Goal: Information Seeking & Learning: Learn about a topic

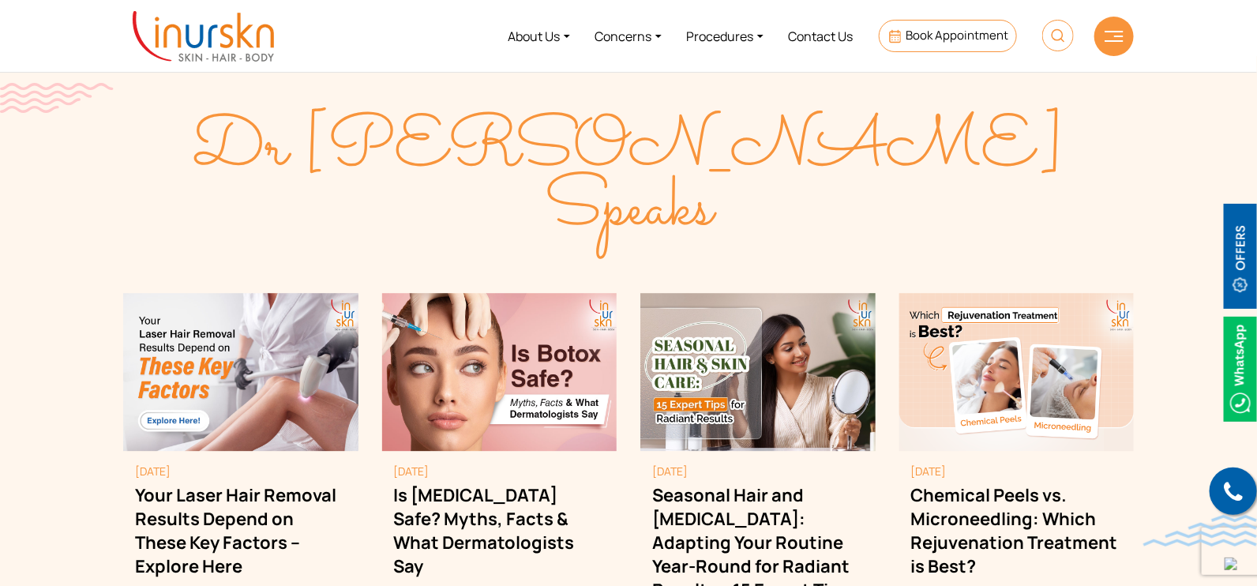
scroll to position [4145, 0]
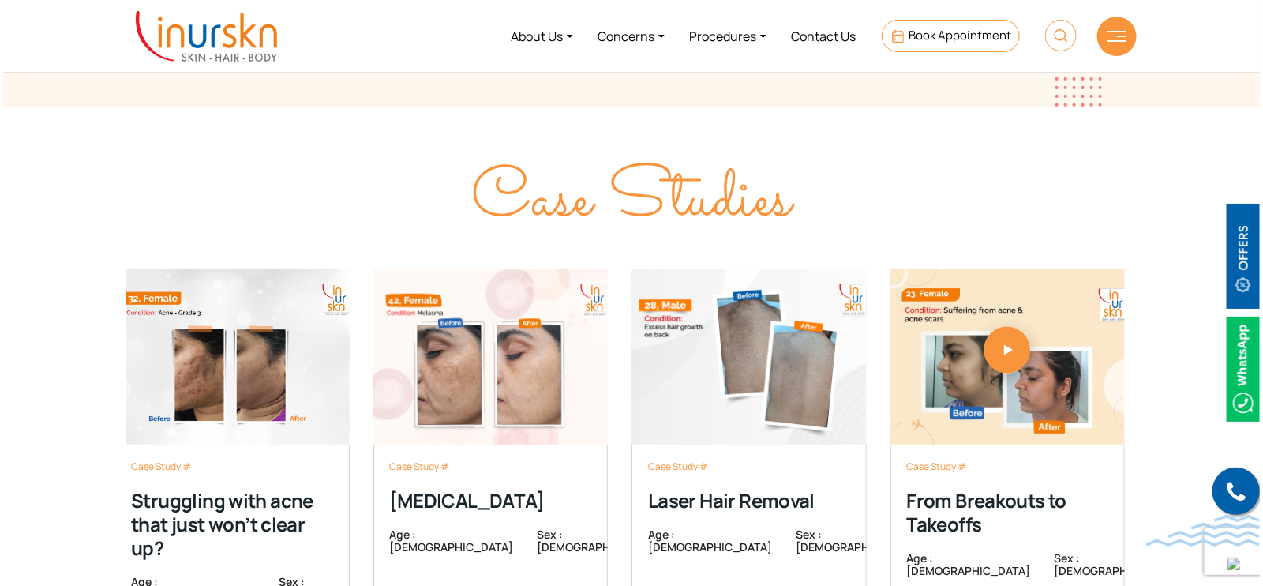
scroll to position [4836, 0]
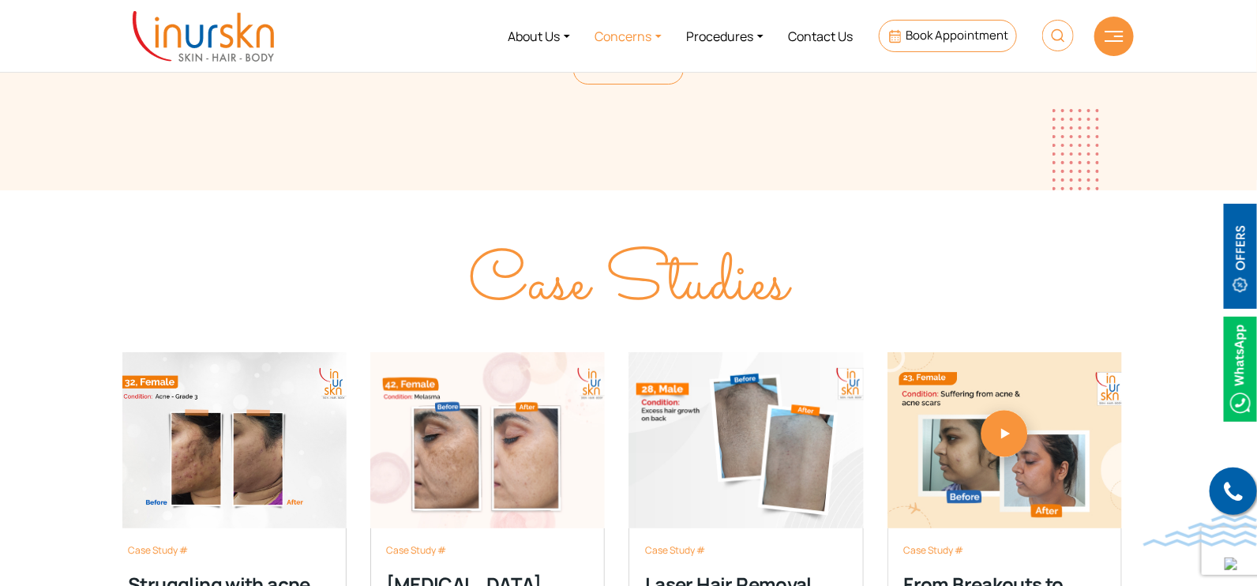
click at [611, 45] on link "Concerns" at bounding box center [629, 35] width 92 height 59
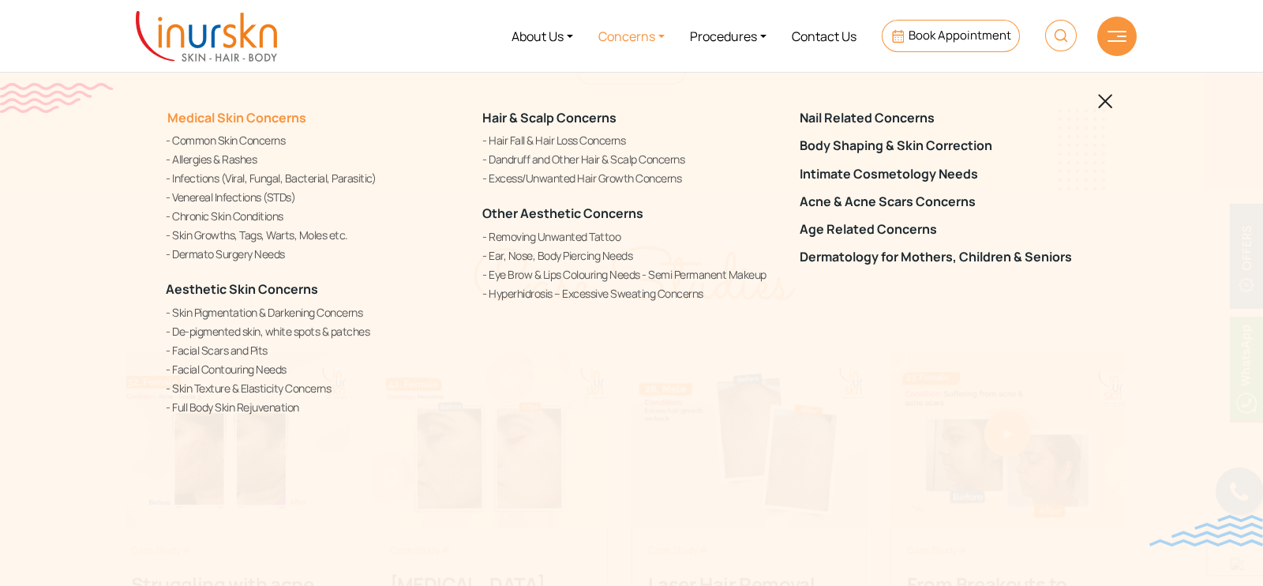
click at [212, 118] on link "Medical Skin Concerns" at bounding box center [236, 117] width 141 height 17
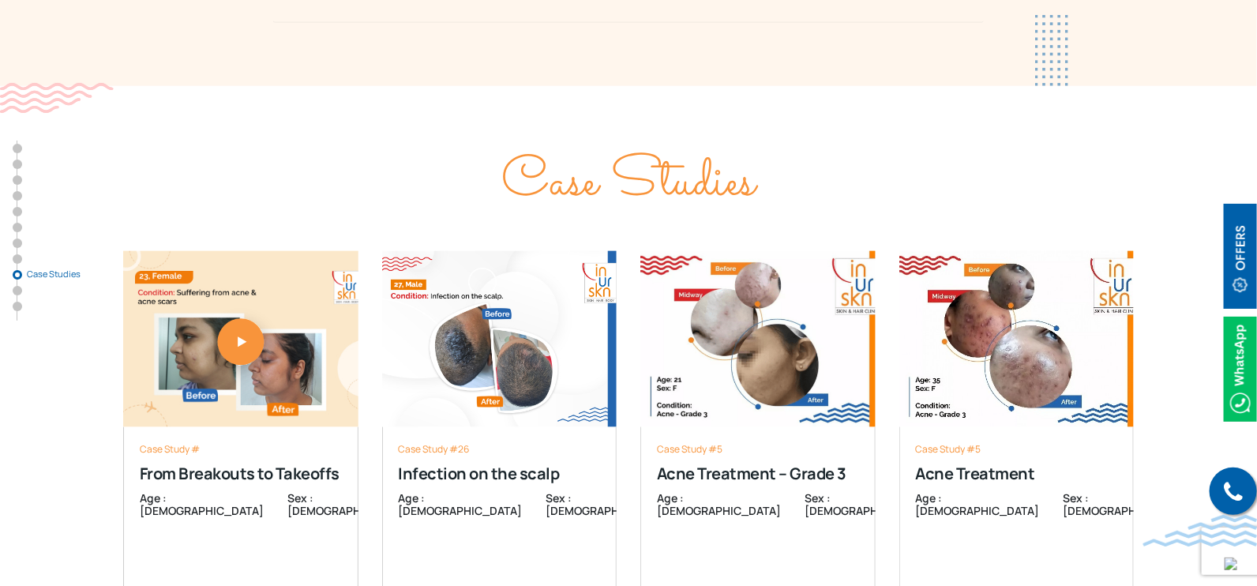
scroll to position [5723, 0]
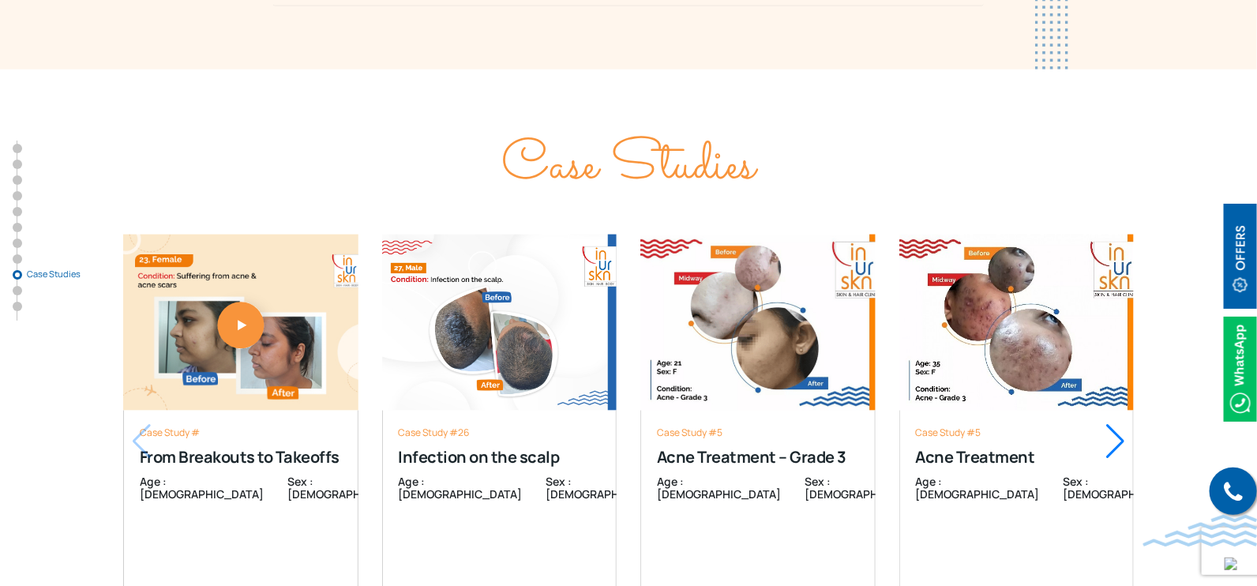
click at [1117, 424] on div "Next slide" at bounding box center [1115, 441] width 21 height 35
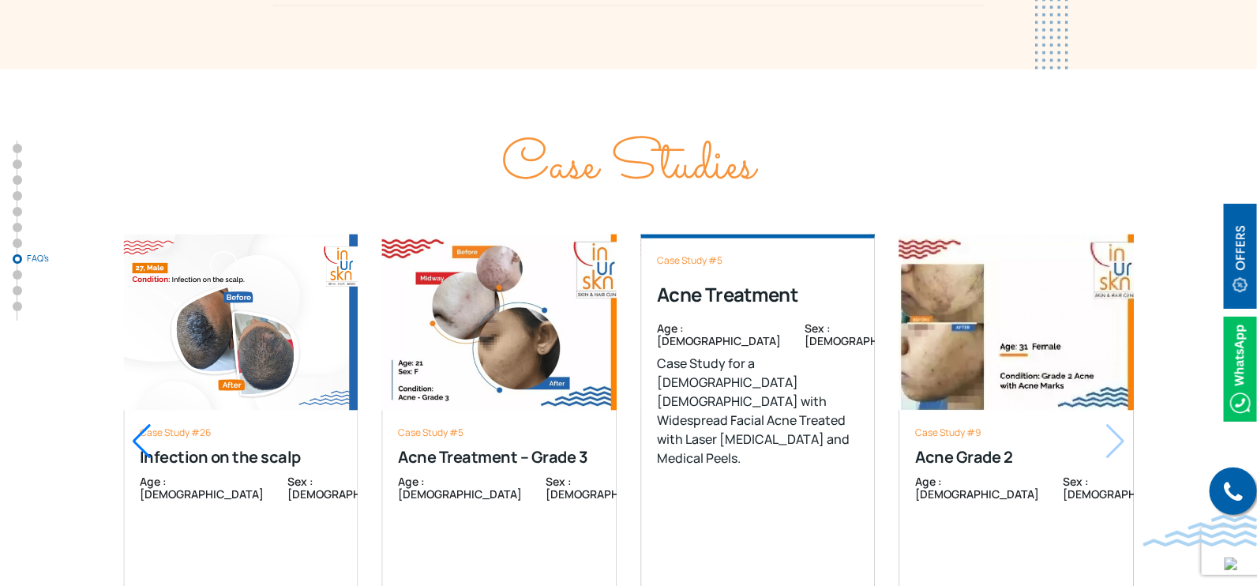
scroll to position [5328, 0]
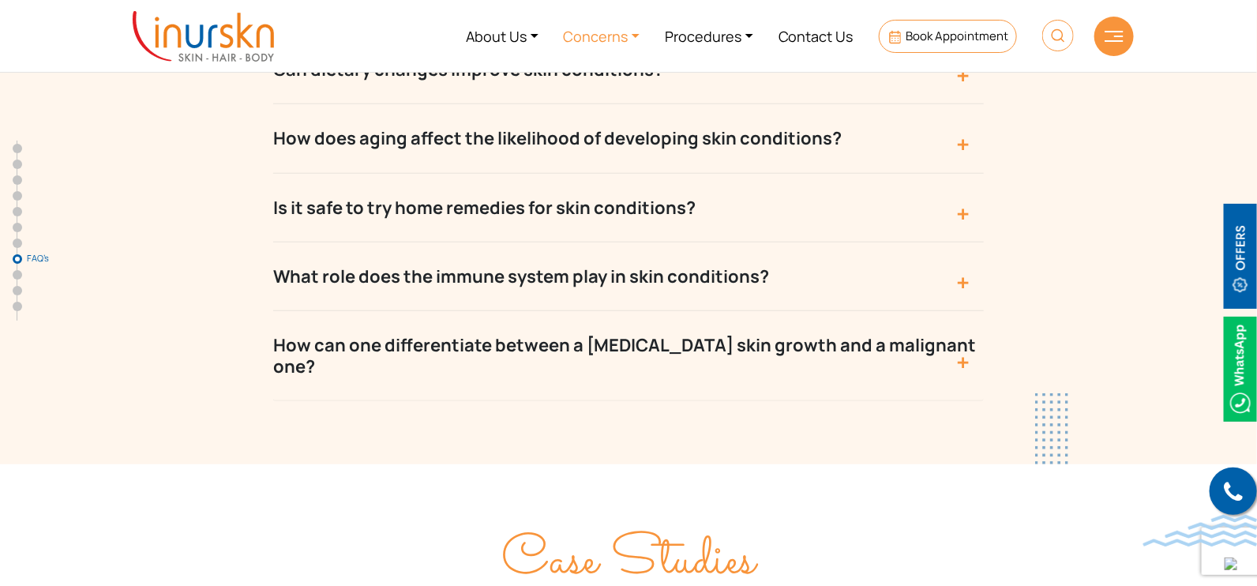
click at [624, 31] on link "Concerns" at bounding box center [602, 35] width 102 height 59
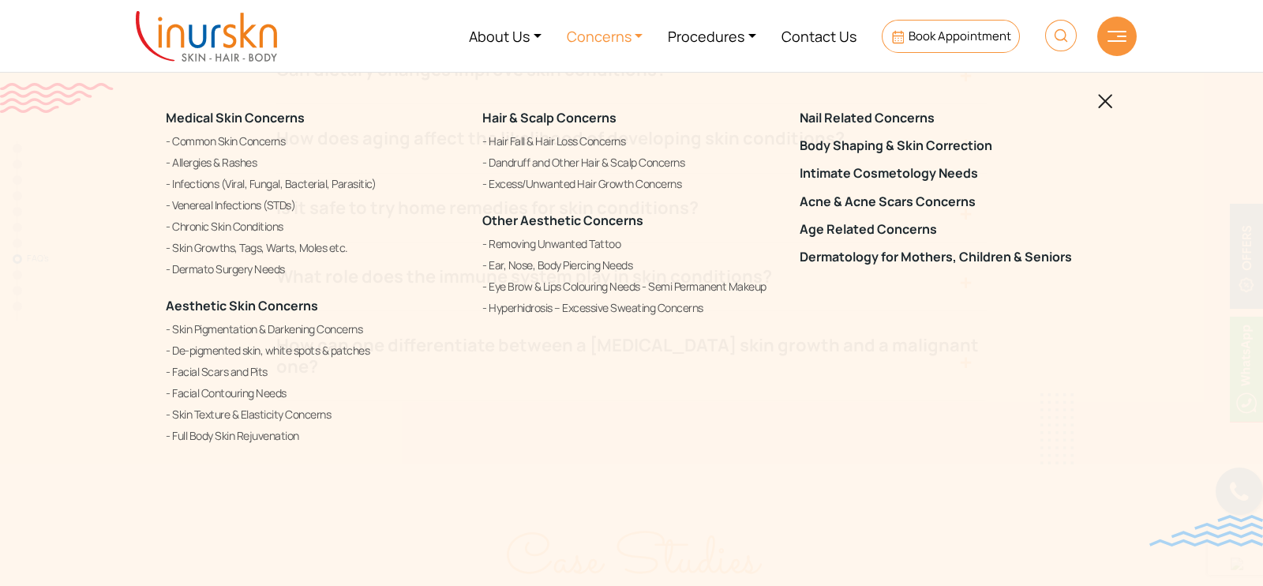
click at [240, 137] on link "Common Skin Concerns" at bounding box center [315, 141] width 298 height 19
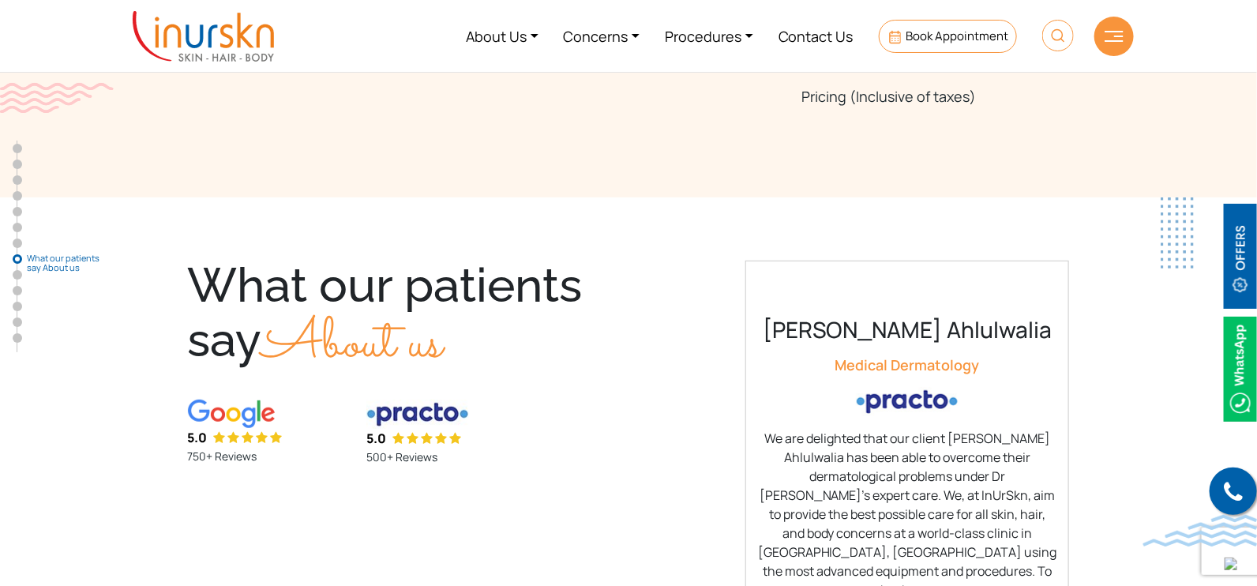
scroll to position [5032, 0]
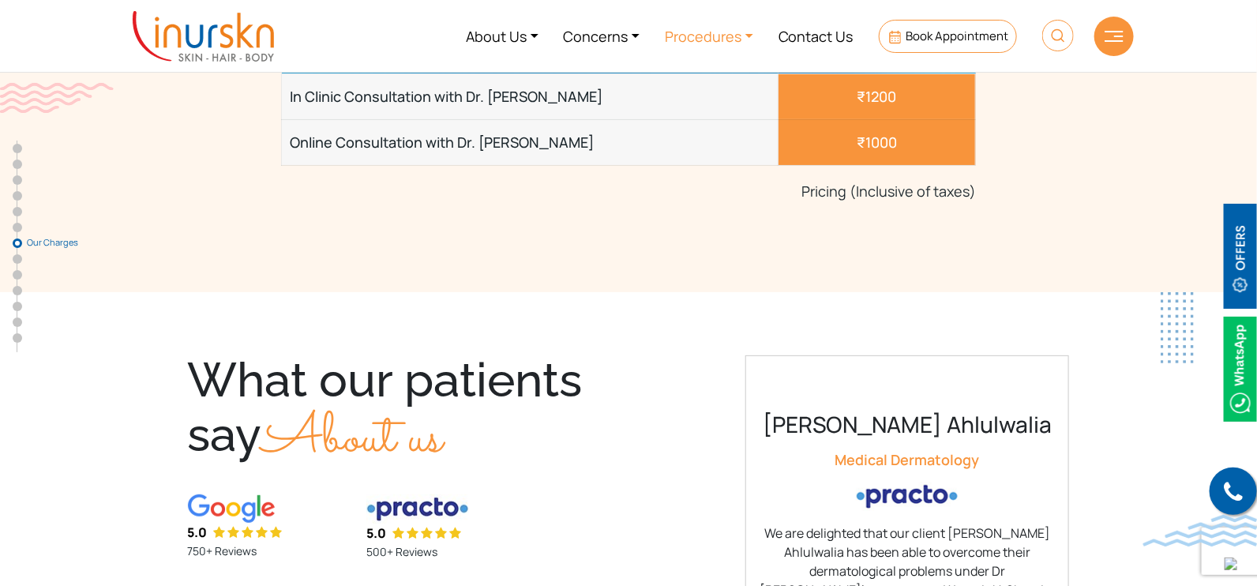
click at [707, 36] on link "Procedures" at bounding box center [709, 35] width 114 height 59
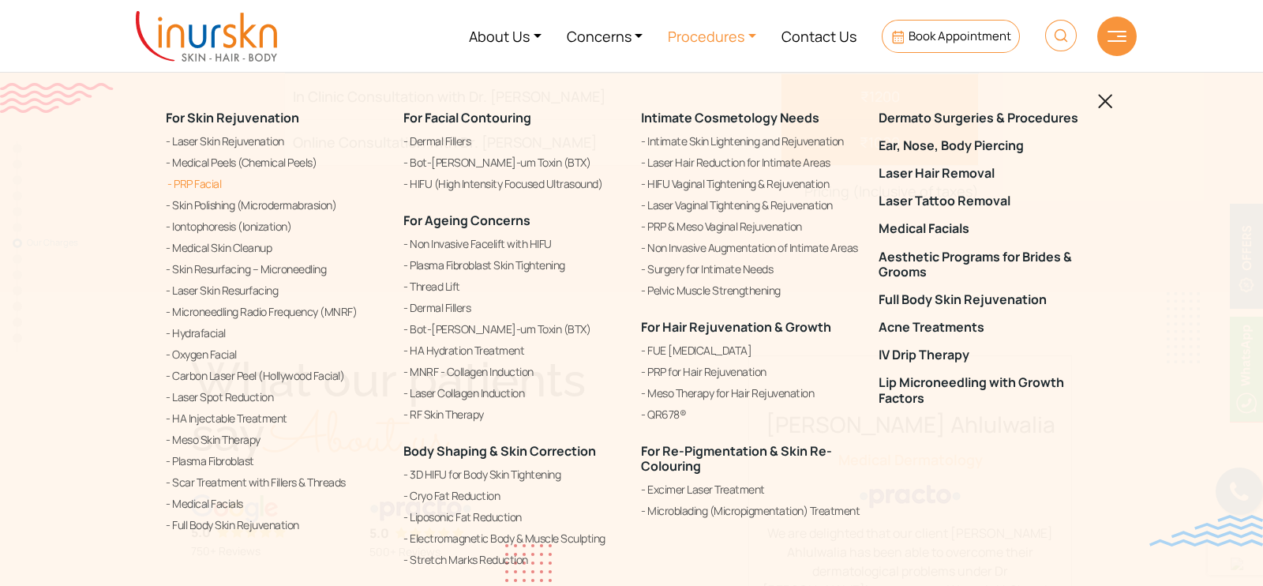
click at [205, 187] on link "PRP Facial" at bounding box center [275, 183] width 219 height 19
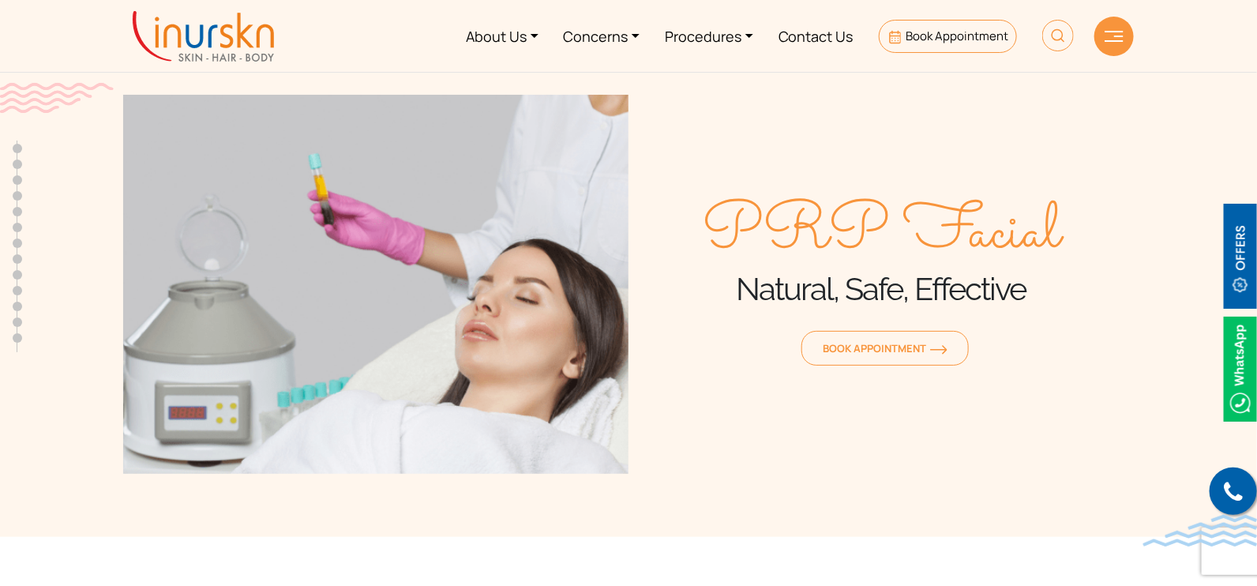
click at [658, 315] on div "Book Appointment" at bounding box center [880, 342] width 505 height 55
